Goal: Task Accomplishment & Management: Complete application form

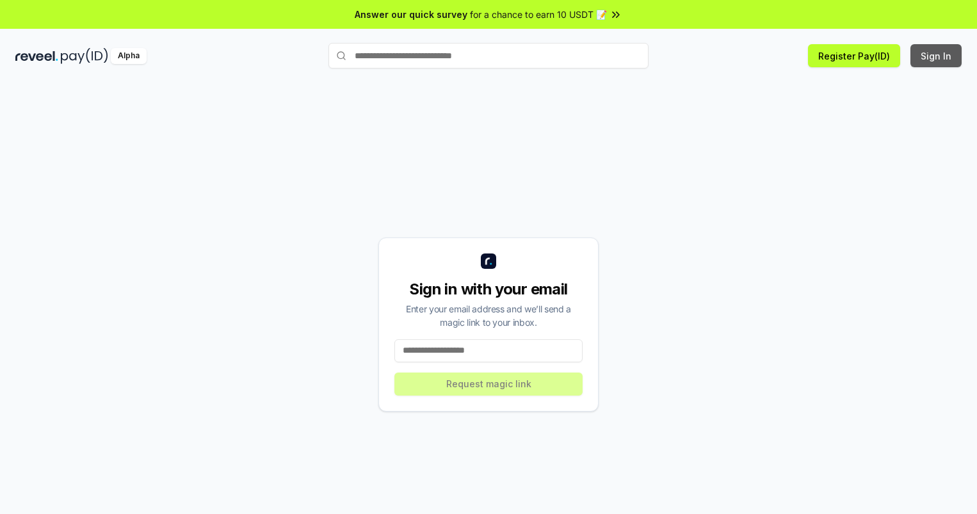
click at [937, 56] on button "Sign In" at bounding box center [936, 55] width 51 height 23
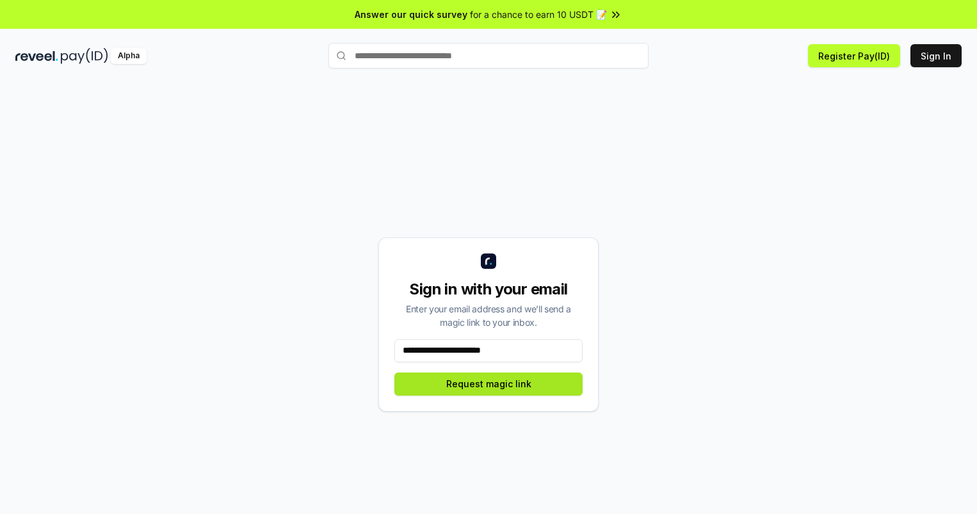
type input "**********"
click at [489, 384] on button "Request magic link" at bounding box center [488, 384] width 188 height 23
